Goal: Complete application form

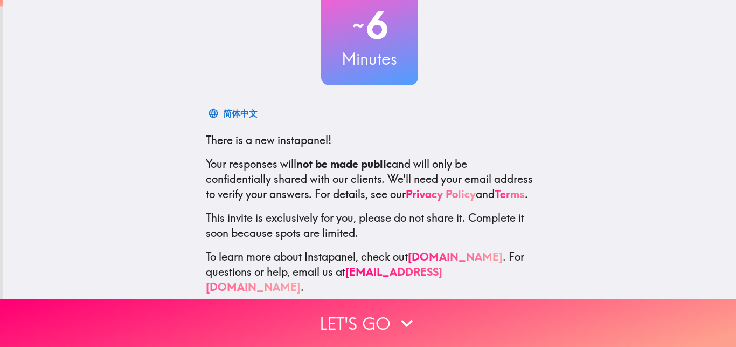
scroll to position [103, 0]
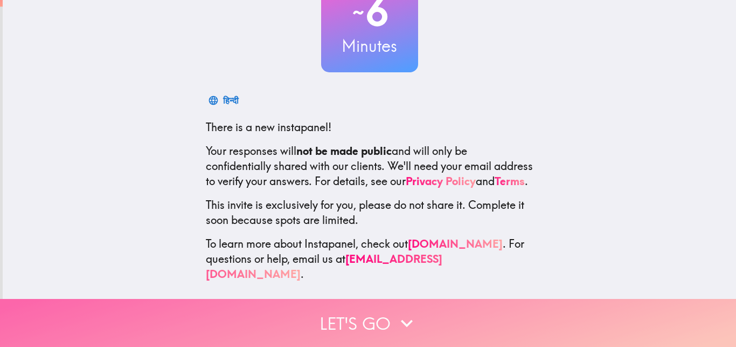
click at [357, 313] on button "Let's go" at bounding box center [368, 323] width 736 height 48
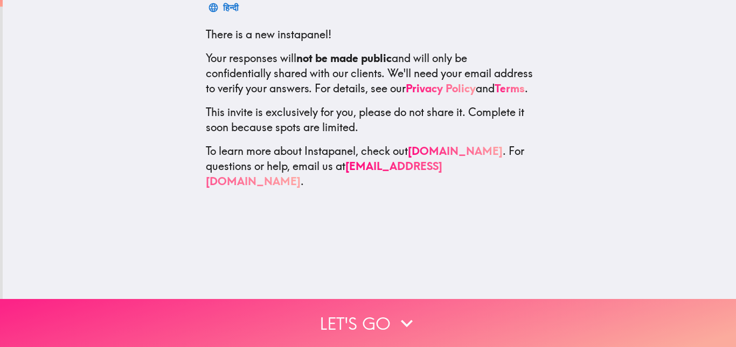
scroll to position [0, 0]
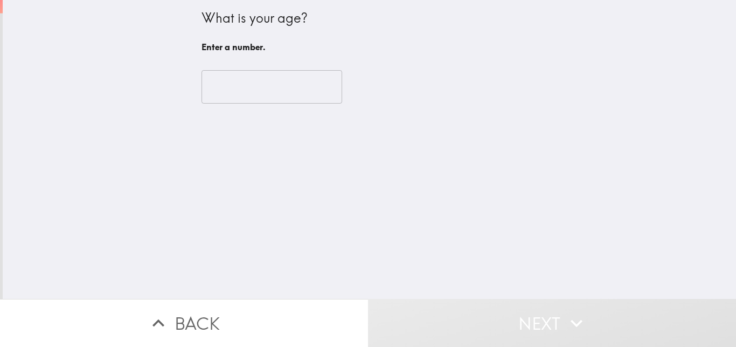
click at [226, 79] on input "number" at bounding box center [272, 86] width 141 height 33
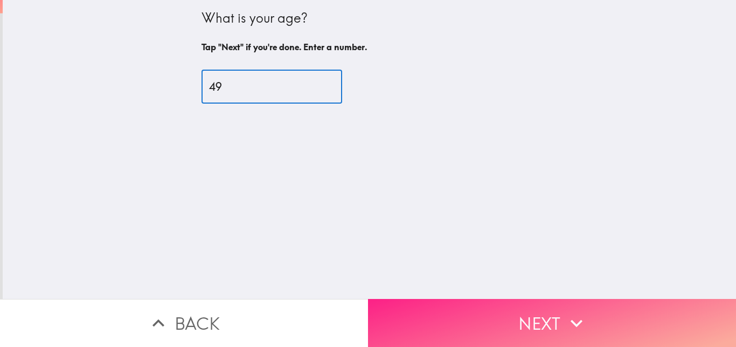
type input "49"
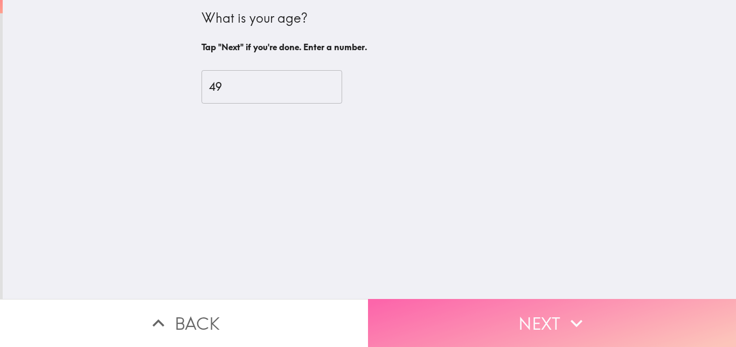
click at [576, 311] on icon "button" at bounding box center [577, 323] width 24 height 24
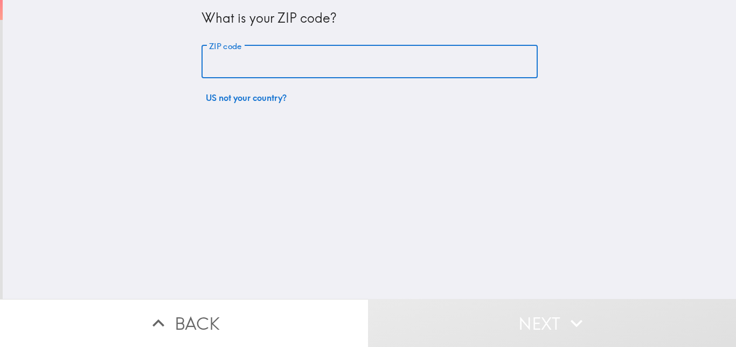
click at [229, 55] on input "ZIP code" at bounding box center [370, 61] width 336 height 33
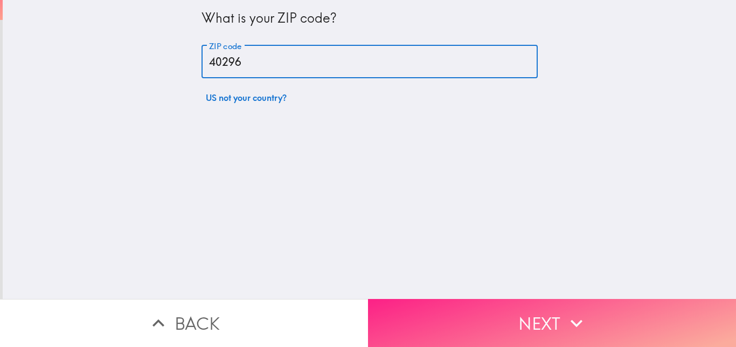
type input "40296"
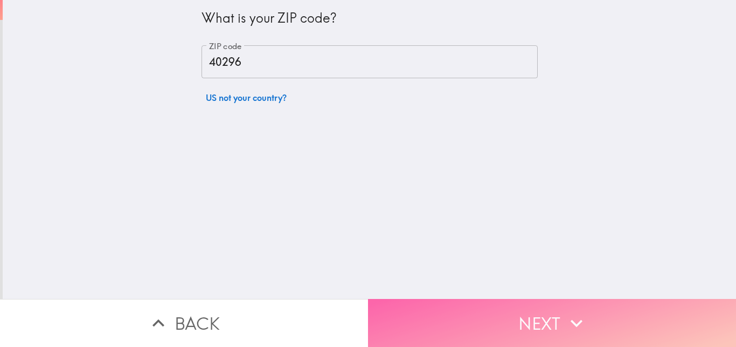
click at [485, 315] on button "Next" at bounding box center [552, 323] width 368 height 48
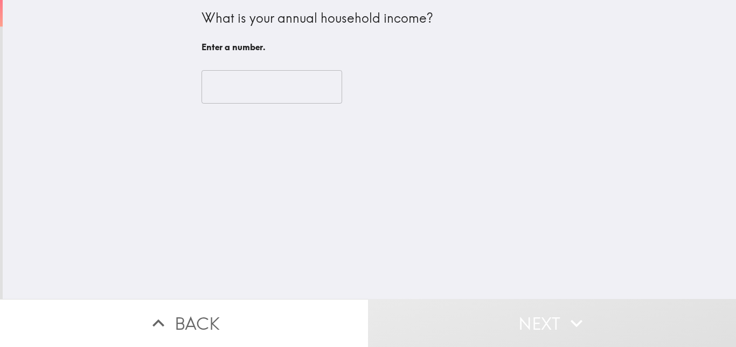
click at [257, 78] on input "number" at bounding box center [272, 86] width 141 height 33
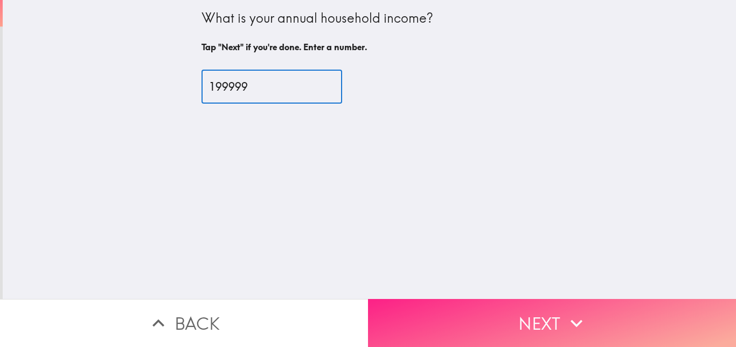
type input "199999"
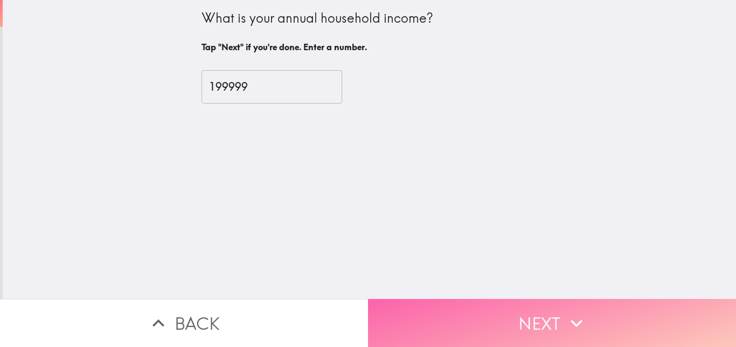
click at [504, 314] on button "Next" at bounding box center [552, 323] width 368 height 48
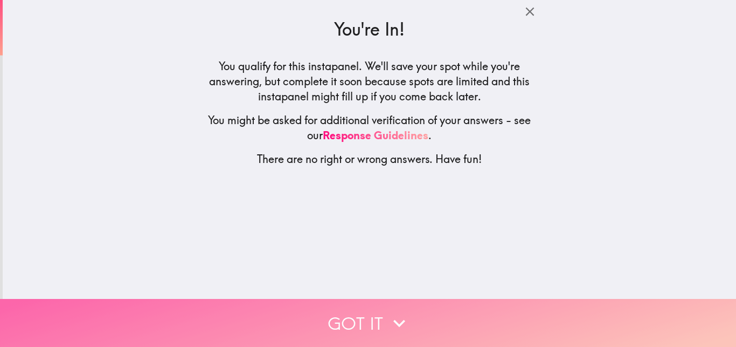
click at [412, 311] on button "Got it" at bounding box center [368, 323] width 736 height 48
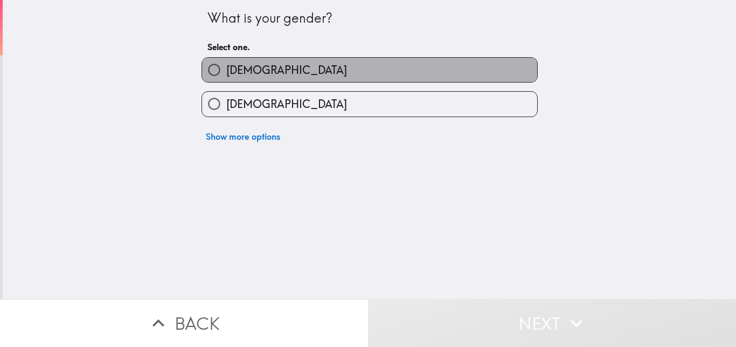
click at [295, 64] on label "[DEMOGRAPHIC_DATA]" at bounding box center [369, 70] width 335 height 24
click at [226, 64] on input "[DEMOGRAPHIC_DATA]" at bounding box center [214, 70] width 24 height 24
radio input "true"
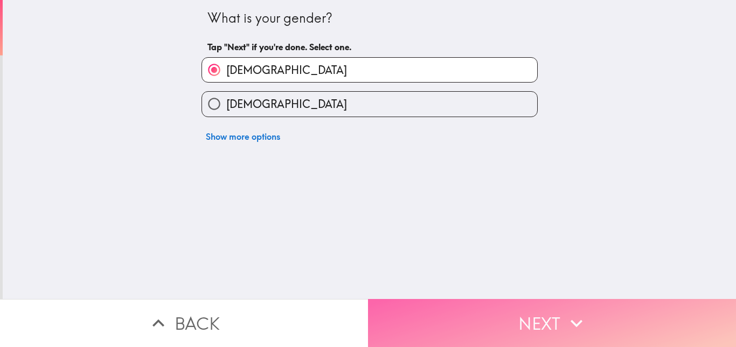
click at [437, 306] on button "Next" at bounding box center [552, 323] width 368 height 48
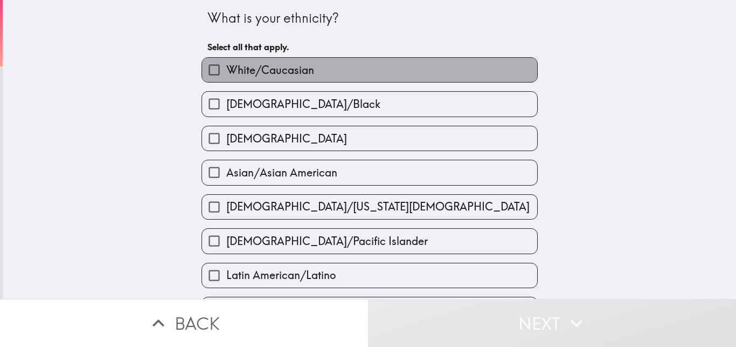
click at [294, 75] on span "White/Caucasian" at bounding box center [270, 70] width 88 height 15
click at [226, 75] on input "White/Caucasian" at bounding box center [214, 70] width 24 height 24
checkbox input "true"
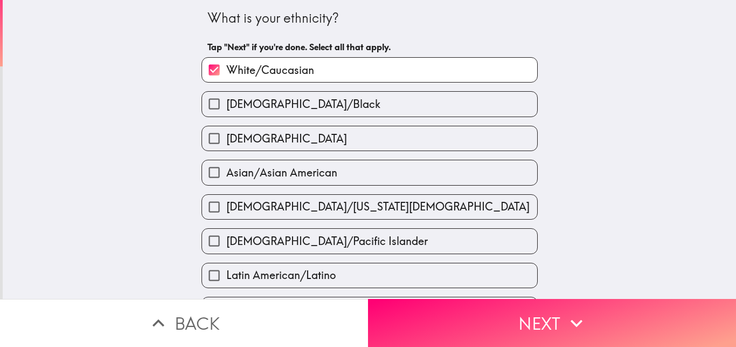
click at [300, 149] on label "[DEMOGRAPHIC_DATA]" at bounding box center [369, 138] width 335 height 24
click at [226, 149] on input "[DEMOGRAPHIC_DATA]" at bounding box center [214, 138] width 24 height 24
checkbox input "true"
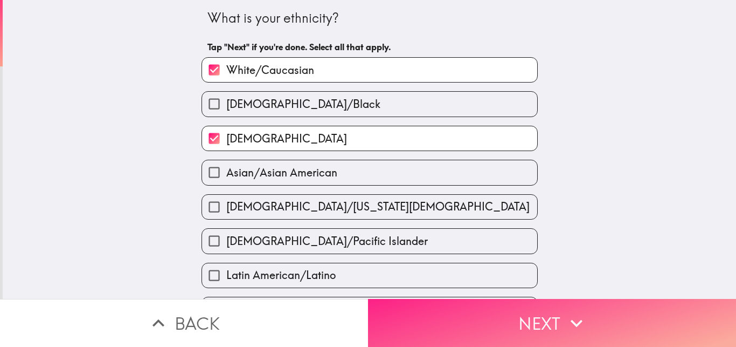
click at [447, 319] on button "Next" at bounding box center [552, 323] width 368 height 48
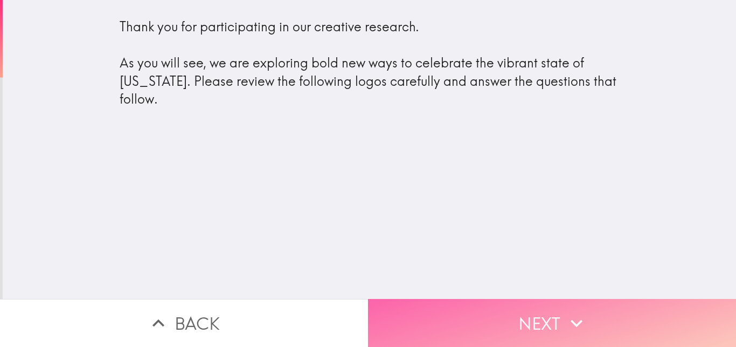
click at [462, 315] on button "Next" at bounding box center [552, 323] width 368 height 48
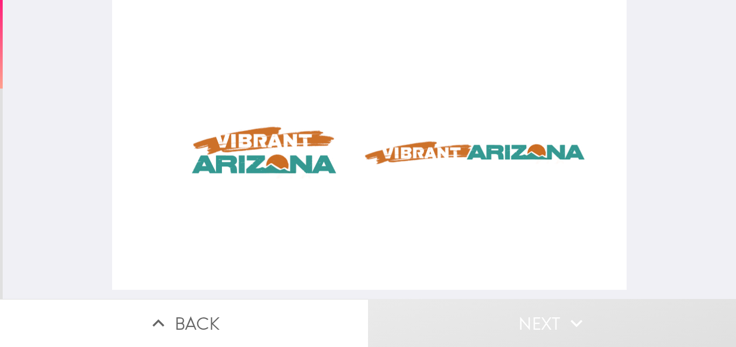
click at [273, 146] on div at bounding box center [369, 144] width 515 height 289
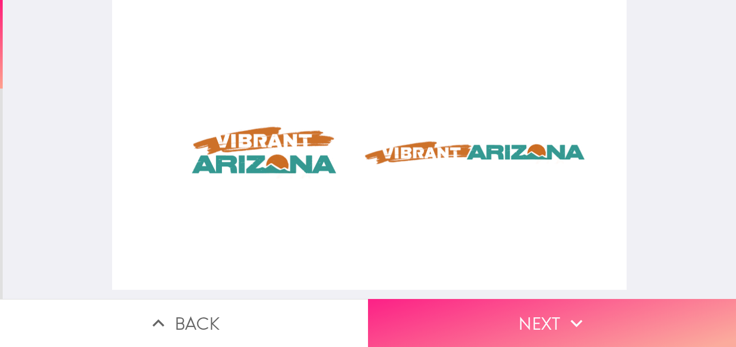
click at [509, 310] on button "Next" at bounding box center [552, 323] width 368 height 48
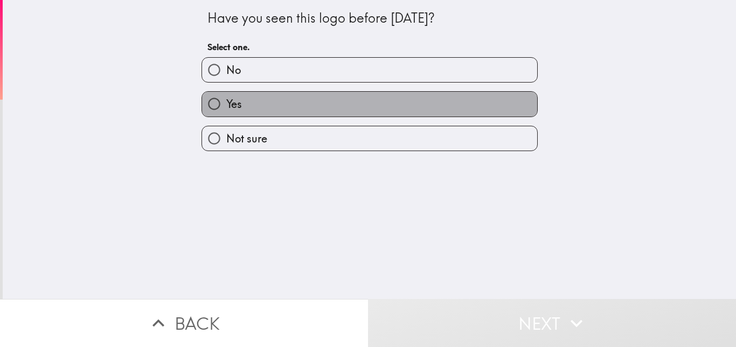
click at [310, 106] on label "Yes" at bounding box center [369, 104] width 335 height 24
click at [226, 106] on input "Yes" at bounding box center [214, 104] width 24 height 24
radio input "true"
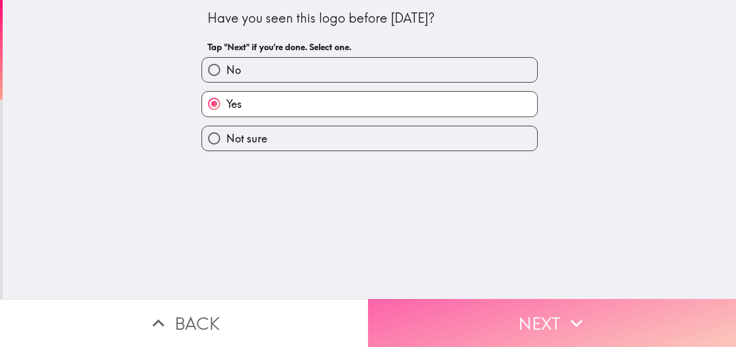
click at [509, 318] on button "Next" at bounding box center [552, 323] width 368 height 48
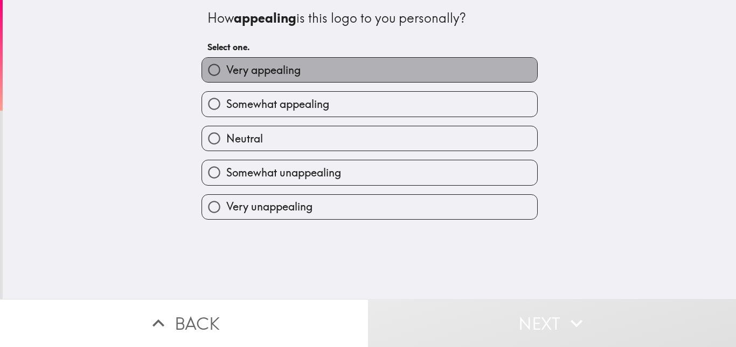
click at [285, 73] on span "Very appealing" at bounding box center [263, 70] width 74 height 15
click at [226, 73] on input "Very appealing" at bounding box center [214, 70] width 24 height 24
radio input "true"
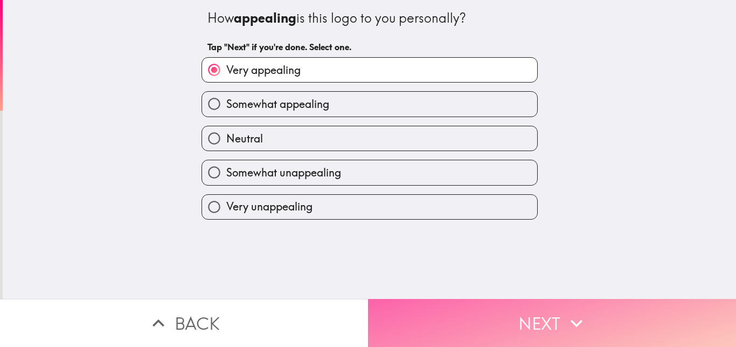
click at [533, 307] on button "Next" at bounding box center [552, 323] width 368 height 48
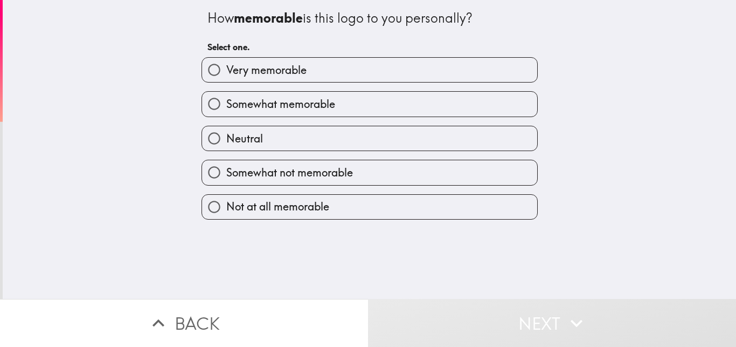
click at [295, 78] on label "Very memorable" at bounding box center [369, 70] width 335 height 24
click at [226, 78] on input "Very memorable" at bounding box center [214, 70] width 24 height 24
radio input "true"
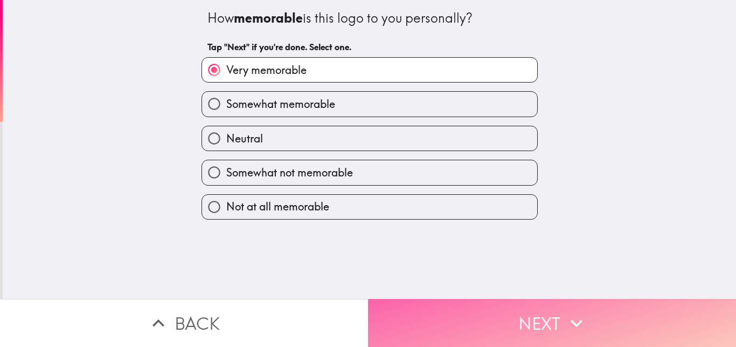
click at [536, 299] on button "Next" at bounding box center [552, 323] width 368 height 48
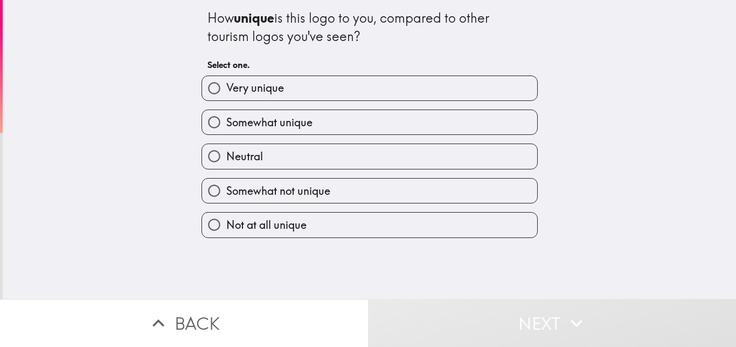
click at [262, 90] on span "Very unique" at bounding box center [255, 87] width 58 height 15
click at [226, 90] on input "Very unique" at bounding box center [214, 88] width 24 height 24
radio input "true"
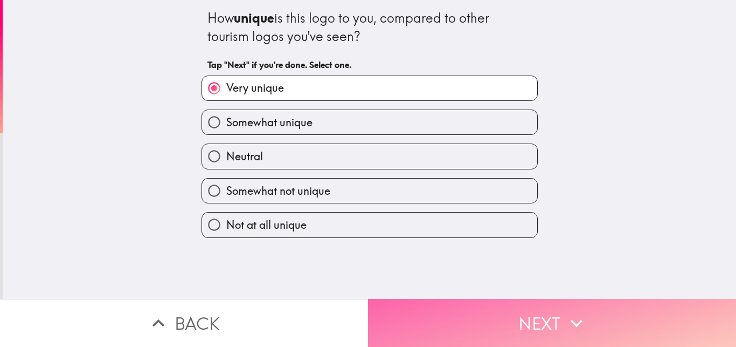
click at [536, 305] on button "Next" at bounding box center [552, 323] width 368 height 48
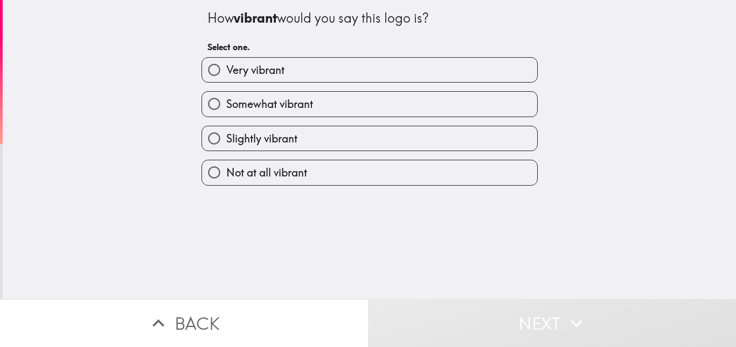
click at [262, 69] on span "Very vibrant" at bounding box center [255, 70] width 58 height 15
click at [226, 69] on input "Very vibrant" at bounding box center [214, 70] width 24 height 24
radio input "true"
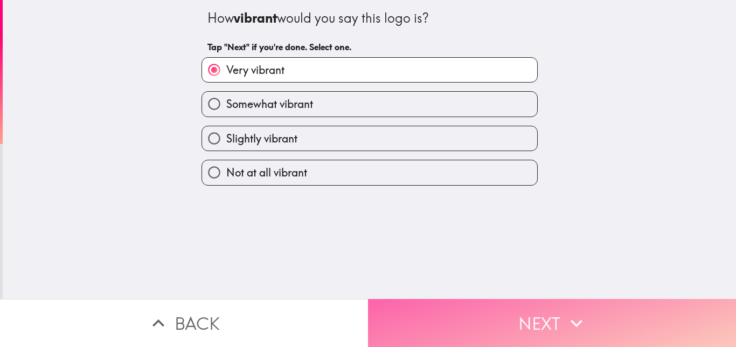
click at [504, 320] on button "Next" at bounding box center [552, 323] width 368 height 48
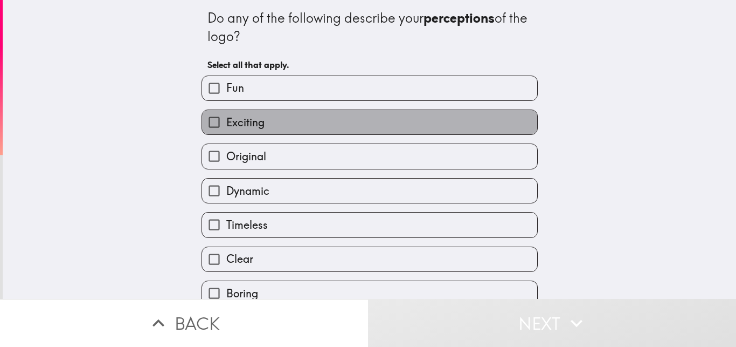
click at [249, 122] on span "Exciting" at bounding box center [245, 122] width 38 height 15
click at [226, 122] on input "Exciting" at bounding box center [214, 122] width 24 height 24
checkbox input "true"
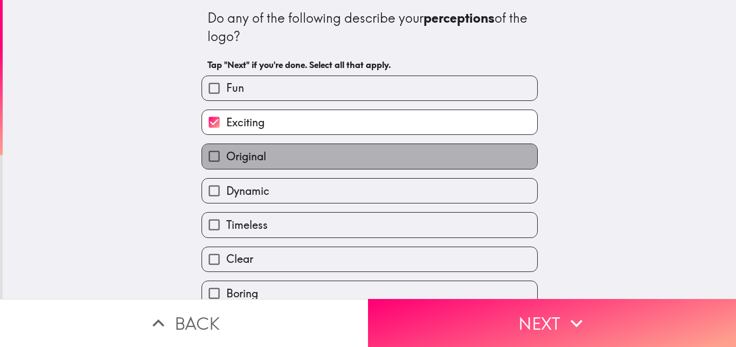
click at [245, 161] on span "Original" at bounding box center [246, 156] width 40 height 15
click at [226, 161] on input "Original" at bounding box center [214, 156] width 24 height 24
checkbox input "true"
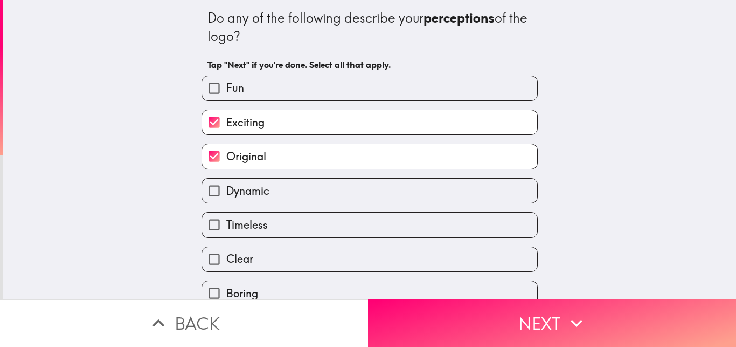
click at [252, 195] on span "Dynamic" at bounding box center [247, 190] width 43 height 15
click at [226, 195] on input "Dynamic" at bounding box center [214, 190] width 24 height 24
checkbox input "true"
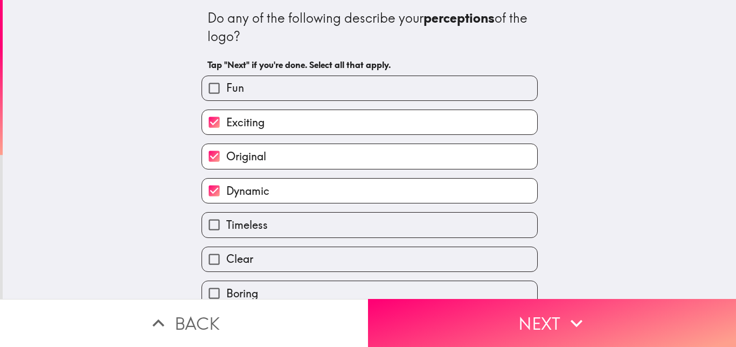
scroll to position [243, 0]
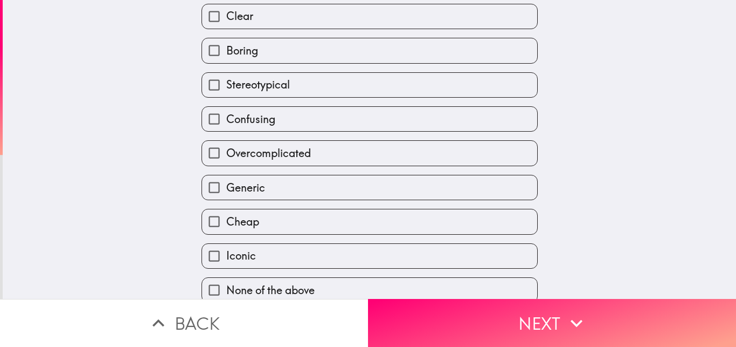
click at [238, 24] on label "Clear" at bounding box center [369, 16] width 335 height 24
click at [226, 24] on input "Clear" at bounding box center [214, 16] width 24 height 24
checkbox input "true"
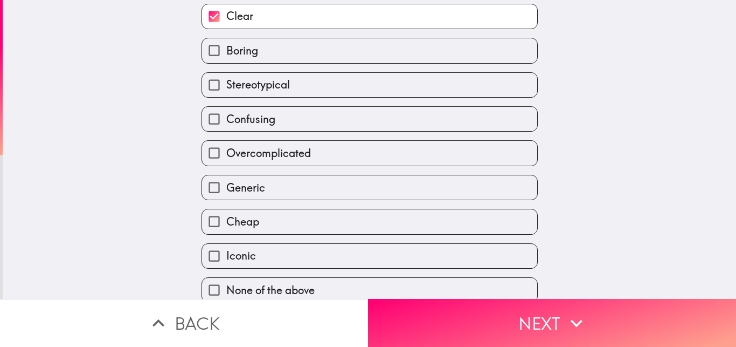
click at [244, 253] on span "Iconic" at bounding box center [241, 255] width 30 height 15
click at [226, 253] on input "Iconic" at bounding box center [214, 256] width 24 height 24
checkbox input "true"
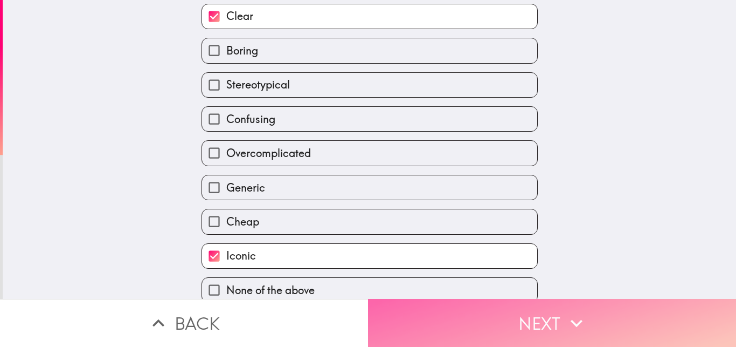
click at [466, 336] on button "Next" at bounding box center [552, 323] width 368 height 48
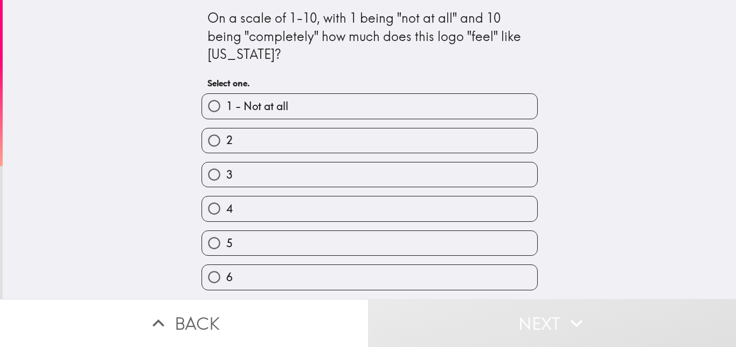
scroll to position [137, 0]
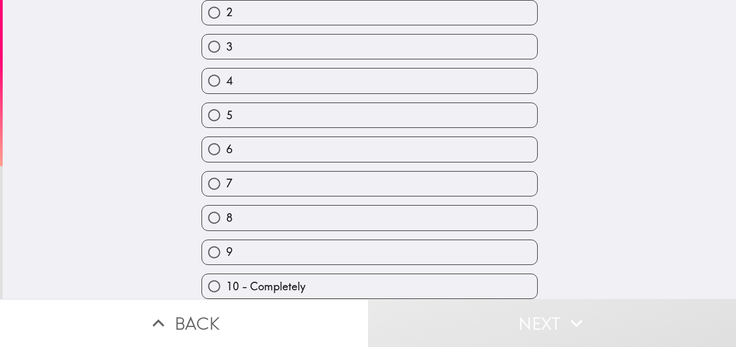
click at [258, 240] on label "9" at bounding box center [369, 252] width 335 height 24
click at [226, 240] on input "9" at bounding box center [214, 252] width 24 height 24
radio input "true"
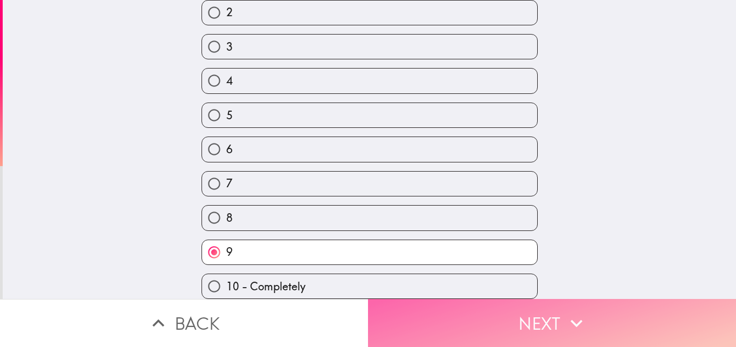
click at [486, 310] on button "Next" at bounding box center [552, 323] width 368 height 48
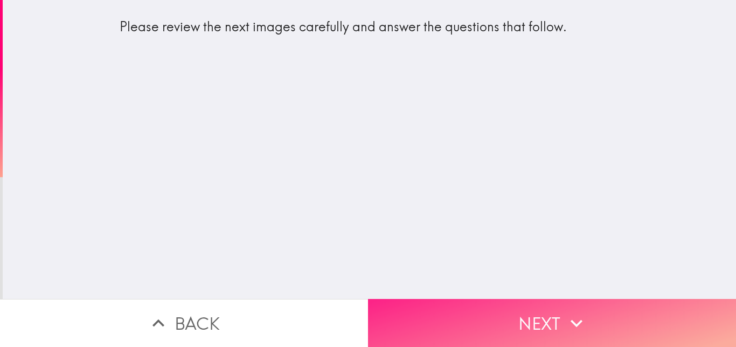
click at [469, 303] on button "Next" at bounding box center [552, 323] width 368 height 48
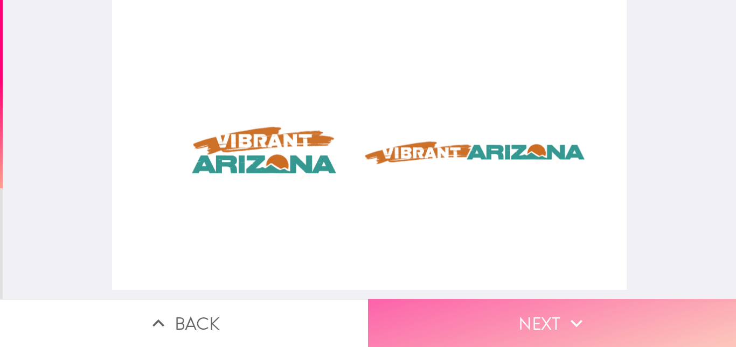
click at [520, 313] on button "Next" at bounding box center [552, 323] width 368 height 48
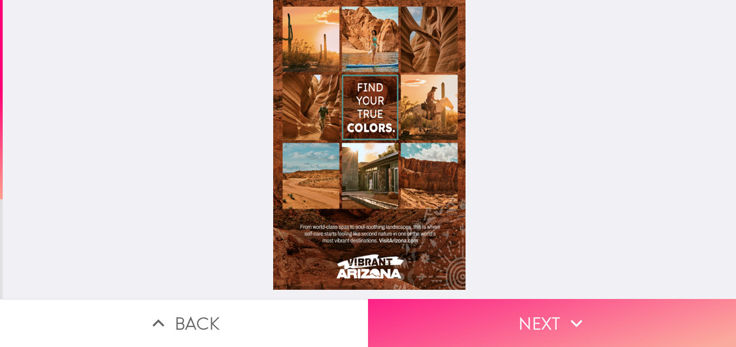
click at [545, 320] on button "Next" at bounding box center [552, 323] width 368 height 48
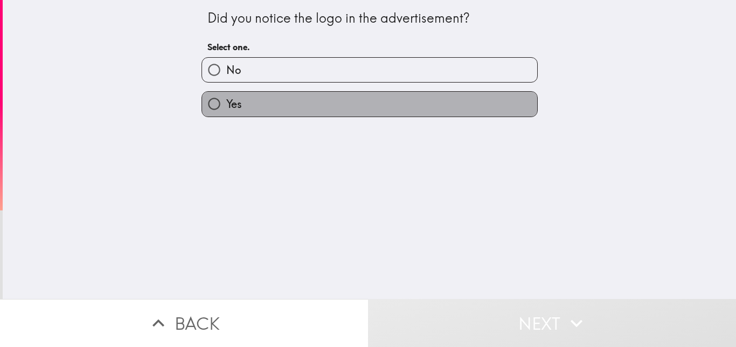
click at [296, 104] on label "Yes" at bounding box center [369, 104] width 335 height 24
click at [226, 104] on input "Yes" at bounding box center [214, 104] width 24 height 24
radio input "true"
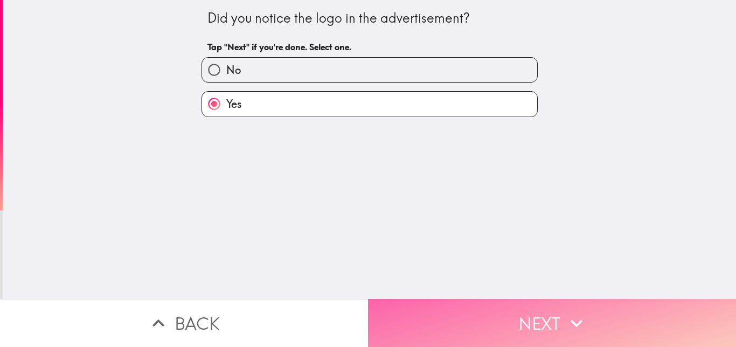
click at [499, 315] on button "Next" at bounding box center [552, 323] width 368 height 48
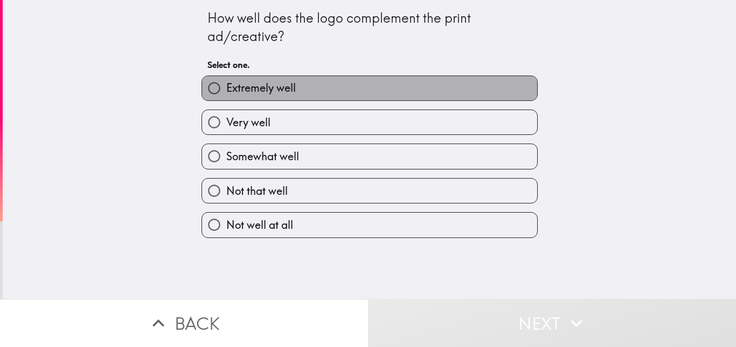
click at [255, 86] on span "Extremely well" at bounding box center [261, 87] width 70 height 15
click at [226, 86] on input "Extremely well" at bounding box center [214, 88] width 24 height 24
radio input "true"
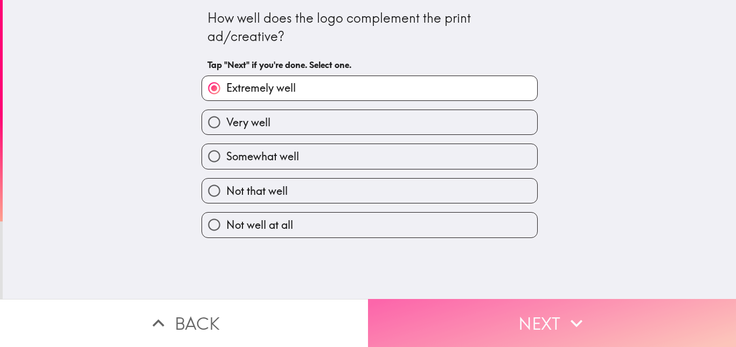
click at [510, 306] on button "Next" at bounding box center [552, 323] width 368 height 48
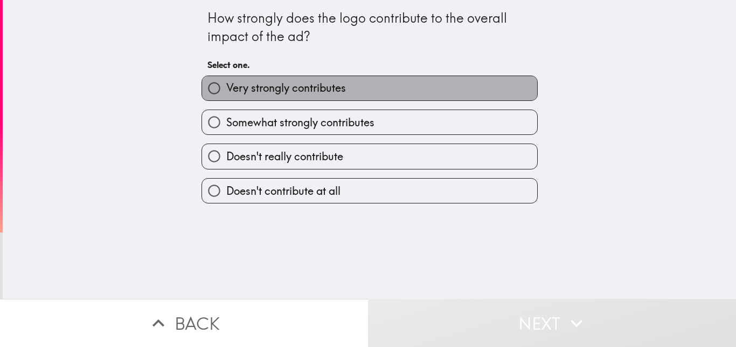
click at [267, 85] on span "Very strongly contributes" at bounding box center [286, 87] width 120 height 15
click at [226, 85] on input "Very strongly contributes" at bounding box center [214, 88] width 24 height 24
radio input "true"
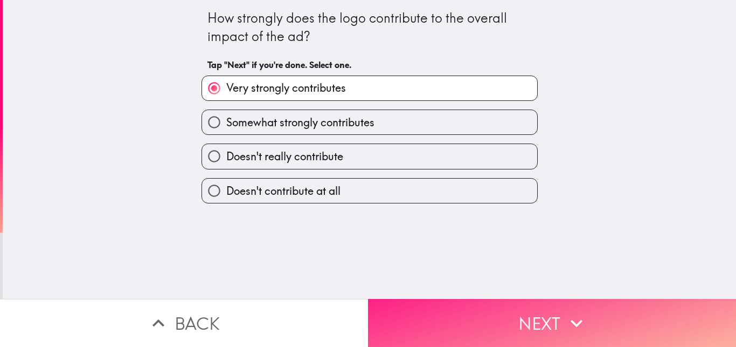
click at [492, 301] on button "Next" at bounding box center [552, 323] width 368 height 48
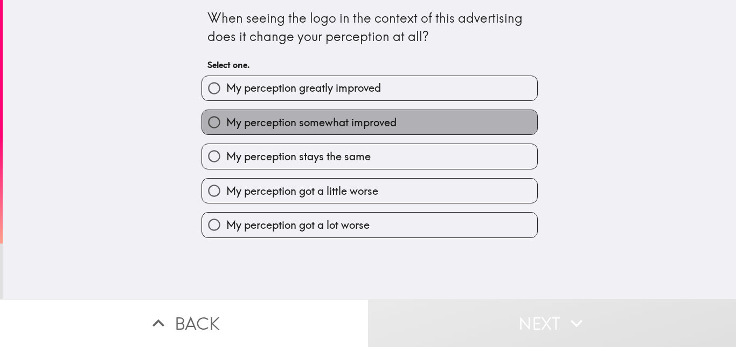
click at [305, 124] on span "My perception somewhat improved" at bounding box center [311, 122] width 170 height 15
click at [226, 124] on input "My perception somewhat improved" at bounding box center [214, 122] width 24 height 24
radio input "true"
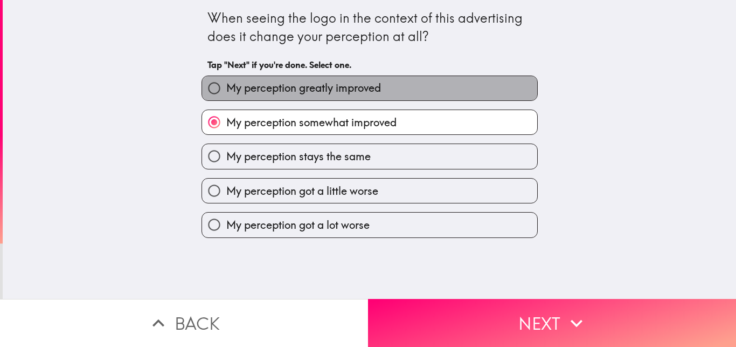
click at [320, 91] on span "My perception greatly improved" at bounding box center [303, 87] width 155 height 15
click at [226, 91] on input "My perception greatly improved" at bounding box center [214, 88] width 24 height 24
radio input "true"
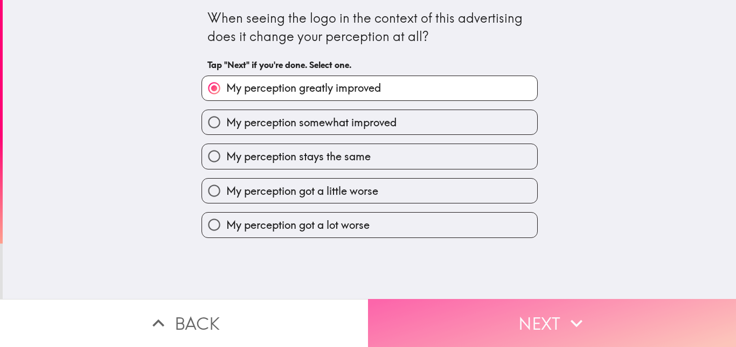
click at [498, 308] on button "Next" at bounding box center [552, 323] width 368 height 48
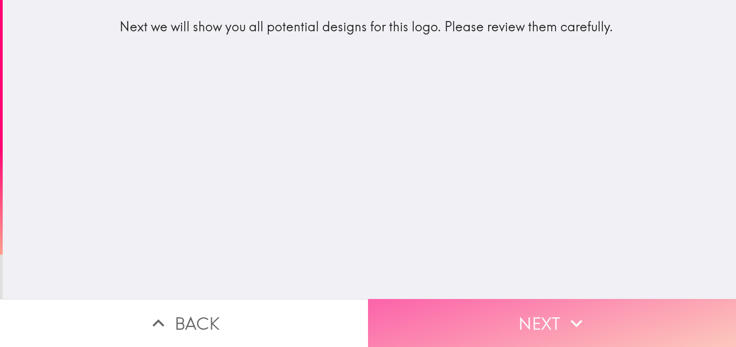
click at [528, 313] on button "Next" at bounding box center [552, 323] width 368 height 48
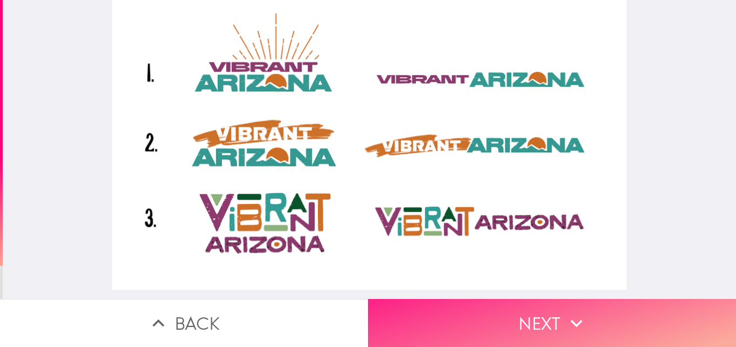
click at [408, 318] on button "Next" at bounding box center [552, 323] width 368 height 48
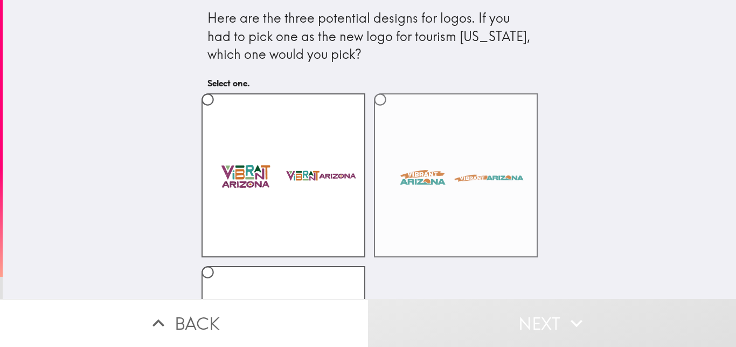
click at [395, 202] on label at bounding box center [456, 175] width 164 height 164
click at [392, 112] on input "radio" at bounding box center [380, 99] width 24 height 24
radio input "true"
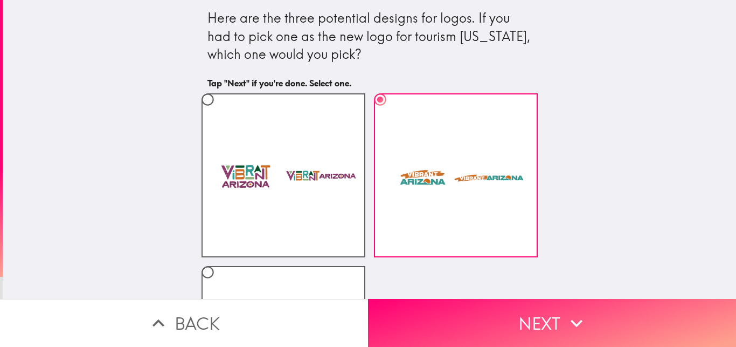
scroll to position [140, 0]
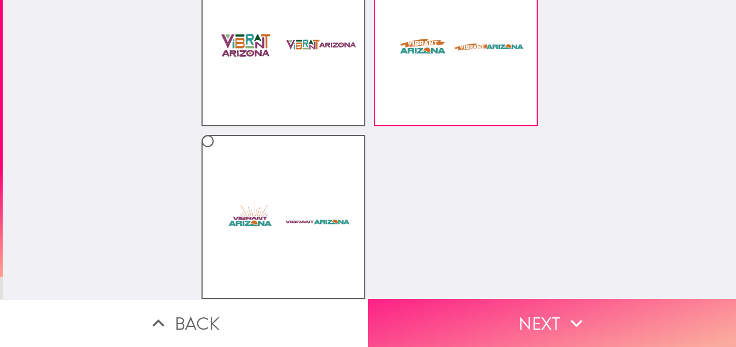
click at [552, 303] on button "Next" at bounding box center [552, 323] width 368 height 48
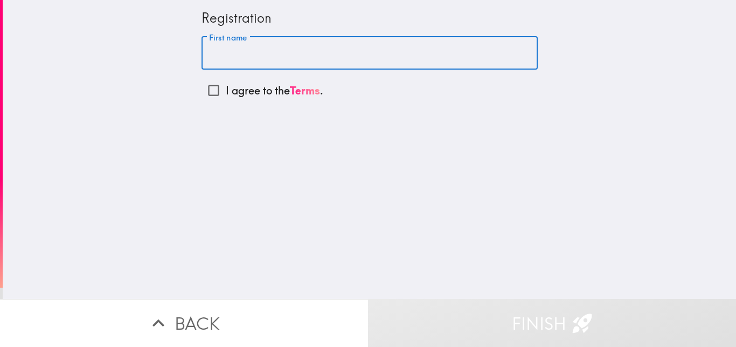
click at [255, 50] on input "First name" at bounding box center [370, 53] width 336 height 33
type input "[PERSON_NAME]"
click at [204, 88] on input "I agree to the Terms ." at bounding box center [214, 90] width 24 height 24
checkbox input "true"
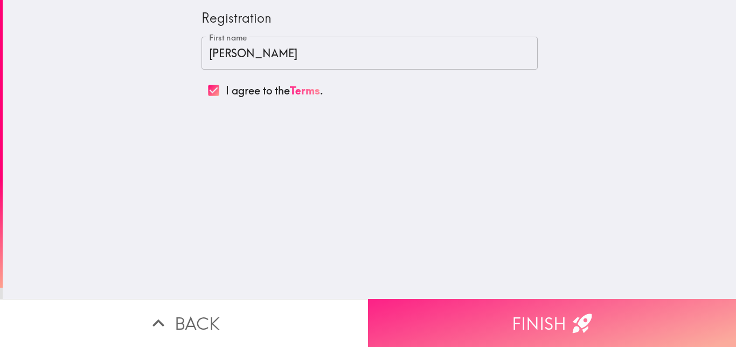
click at [488, 314] on button "Finish" at bounding box center [552, 323] width 368 height 48
